Goal: Information Seeking & Learning: Check status

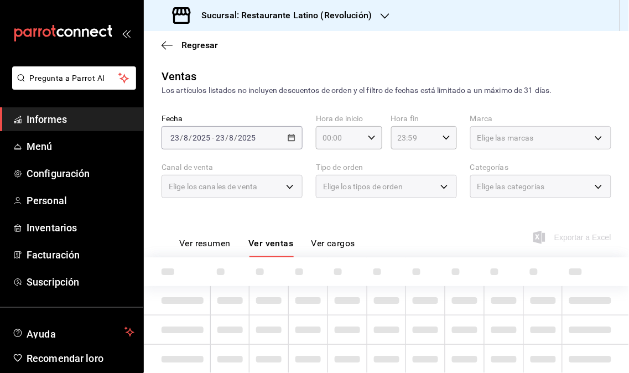
click at [99, 115] on span "Informes" at bounding box center [81, 119] width 108 height 15
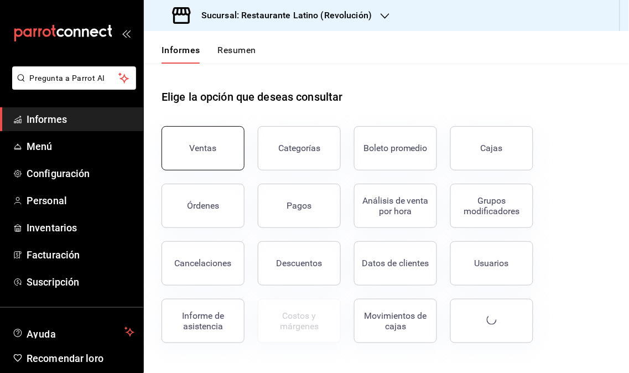
click at [194, 143] on font "Ventas" at bounding box center [203, 148] width 27 height 11
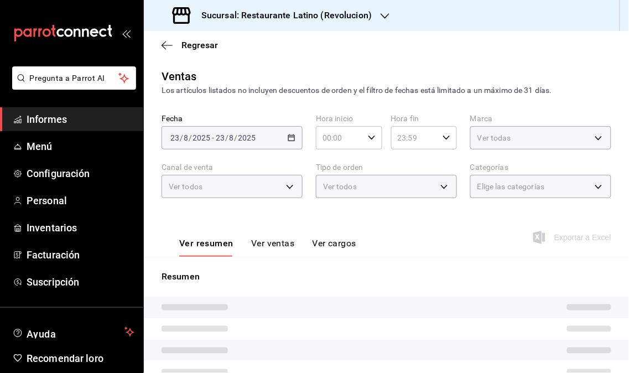
click at [188, 164] on label "Canal de venta" at bounding box center [232, 168] width 141 height 8
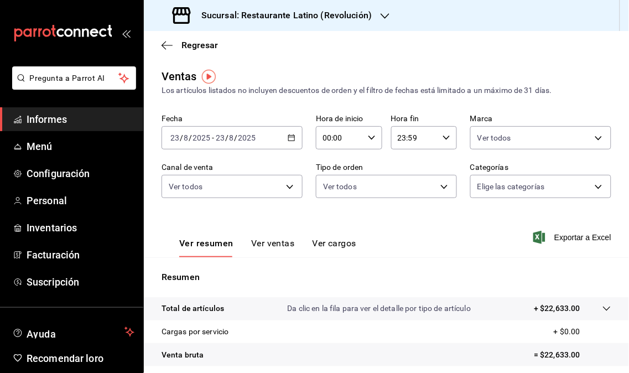
click at [76, 131] on ul "Informes Menú Configuración Personal Inventarios Facturación Suscripción" at bounding box center [71, 200] width 143 height 187
drag, startPoint x: 74, startPoint y: 126, endPoint x: 83, endPoint y: 128, distance: 9.7
click at [73, 126] on span "Informes" at bounding box center [81, 119] width 108 height 15
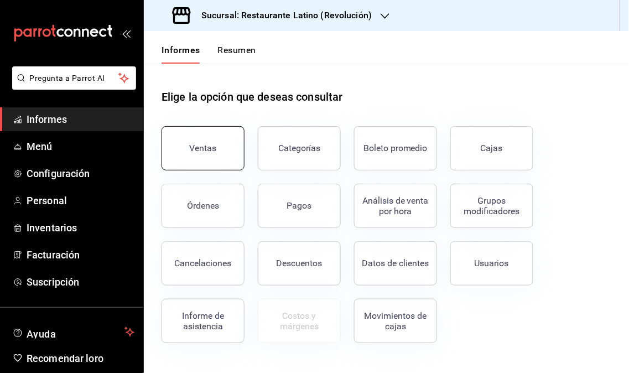
click at [205, 145] on font "Ventas" at bounding box center [203, 148] width 27 height 11
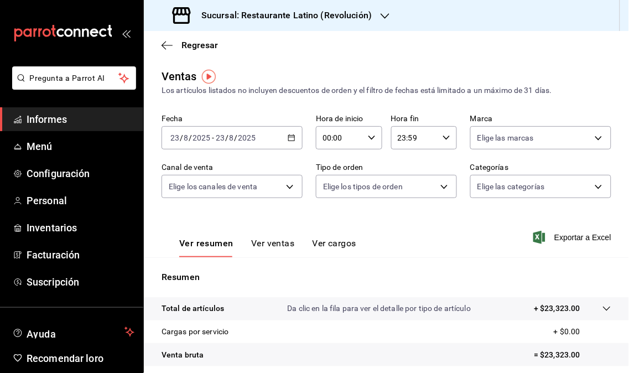
click at [368, 14] on font "Sucursal: Restaurante Latino (Revolución)" at bounding box center [286, 15] width 170 height 11
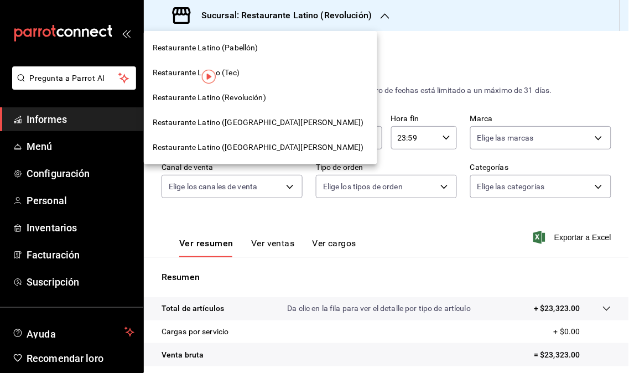
click at [250, 122] on font "Restaurante Latino ([GEOGRAPHIC_DATA][PERSON_NAME])" at bounding box center [258, 122] width 211 height 9
